Goal: Find specific page/section: Find specific page/section

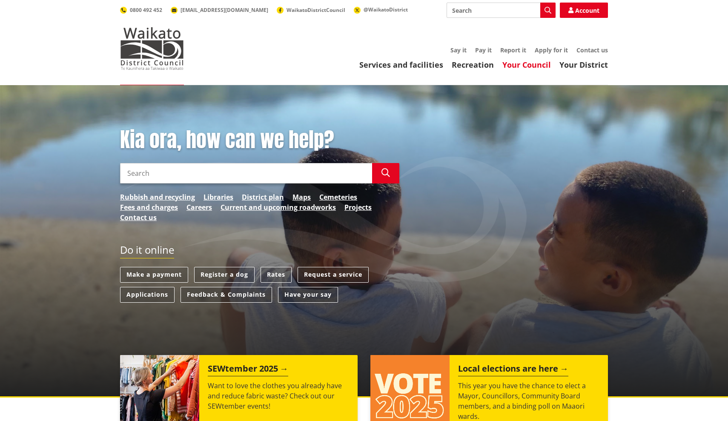
click at [527, 66] on link "Your Council" at bounding box center [526, 65] width 49 height 10
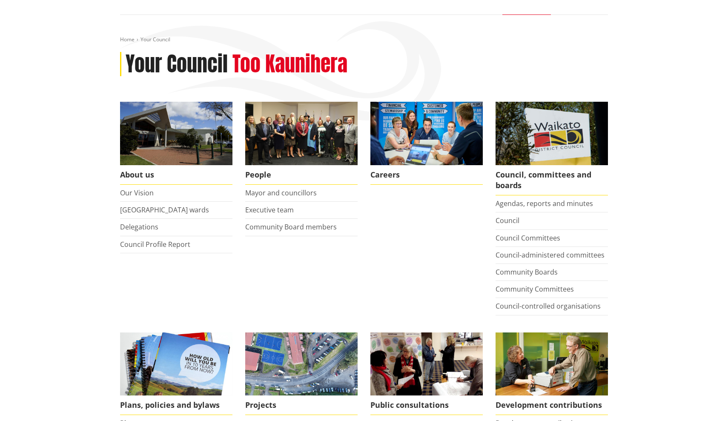
scroll to position [77, 0]
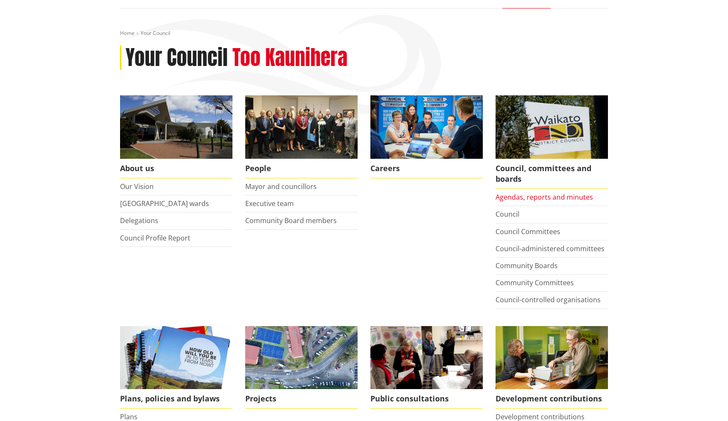
click at [570, 199] on link "Agendas, reports and minutes" at bounding box center [544, 196] width 97 height 9
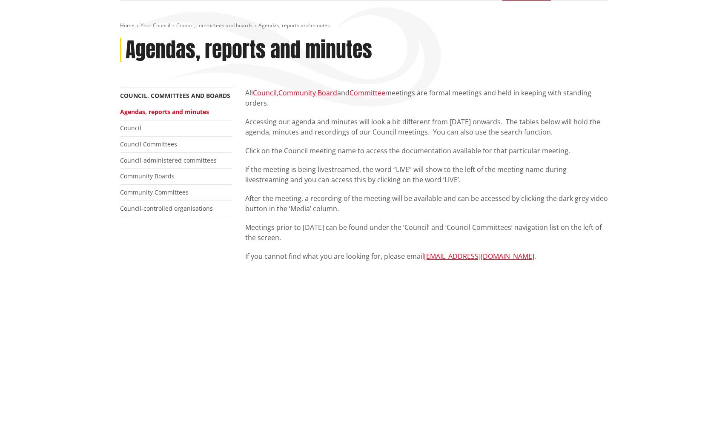
scroll to position [87, 0]
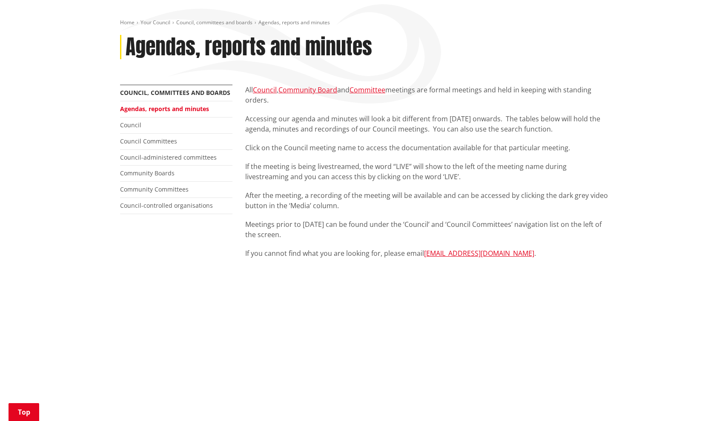
click at [191, 108] on link "Agendas, reports and minutes" at bounding box center [164, 109] width 89 height 8
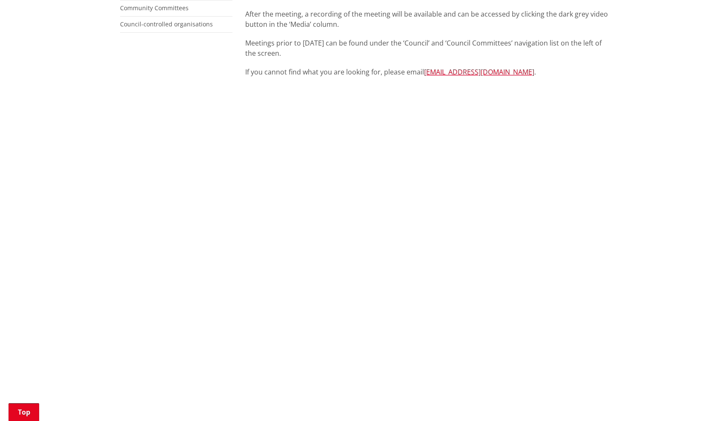
scroll to position [271, 0]
